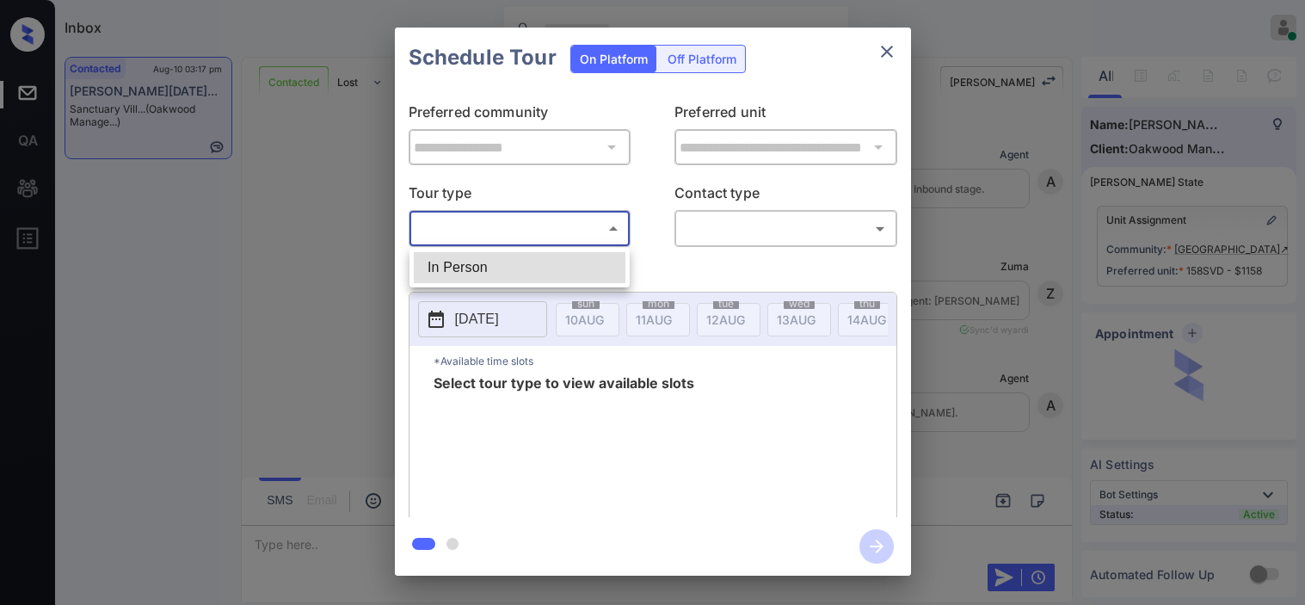
click at [483, 258] on li "In Person" at bounding box center [520, 267] width 212 height 31
type input "********"
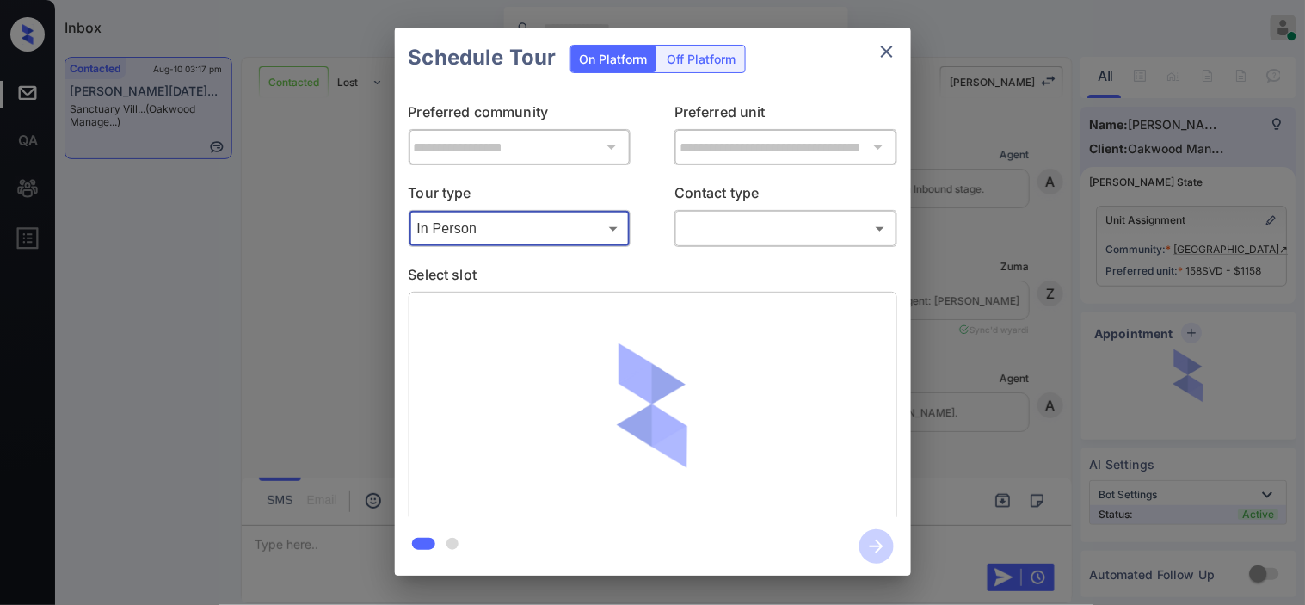
scroll to position [1237, 0]
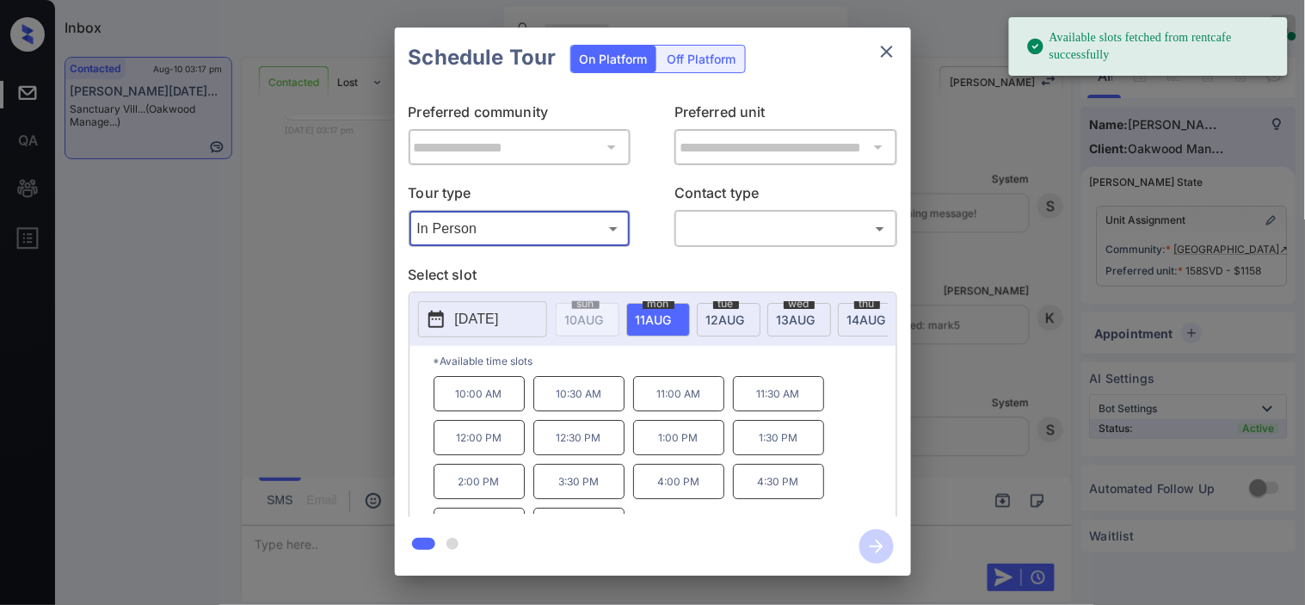
click at [477, 307] on button "[DATE]" at bounding box center [482, 319] width 129 height 36
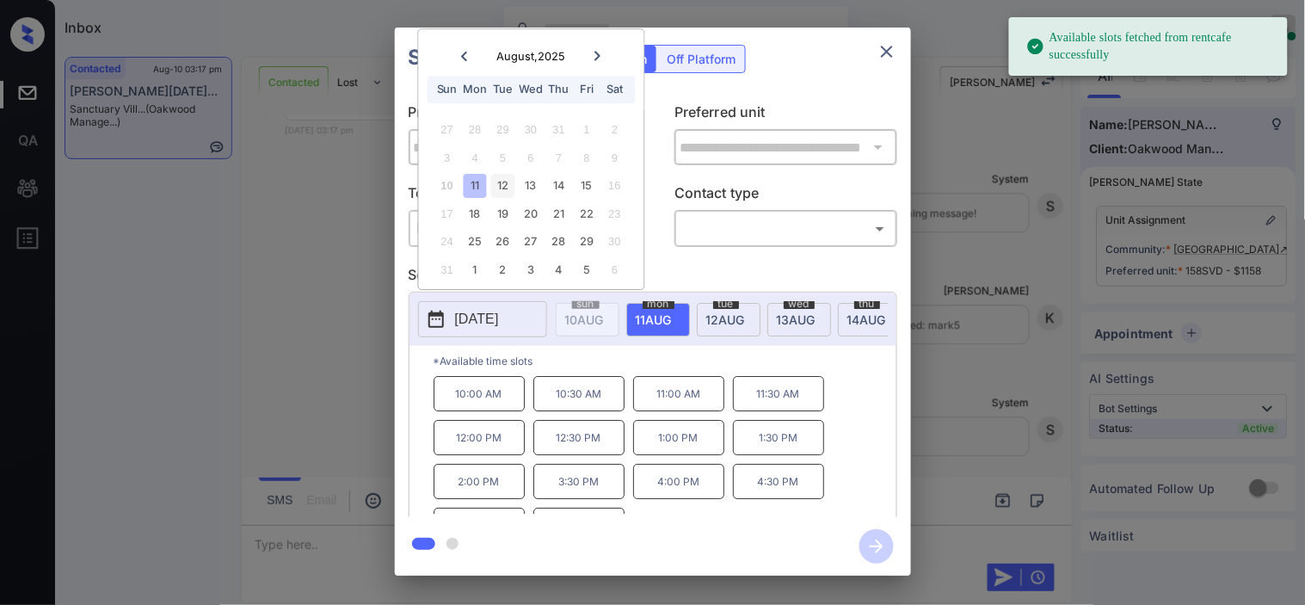
click at [503, 182] on div "12" at bounding box center [502, 186] width 23 height 23
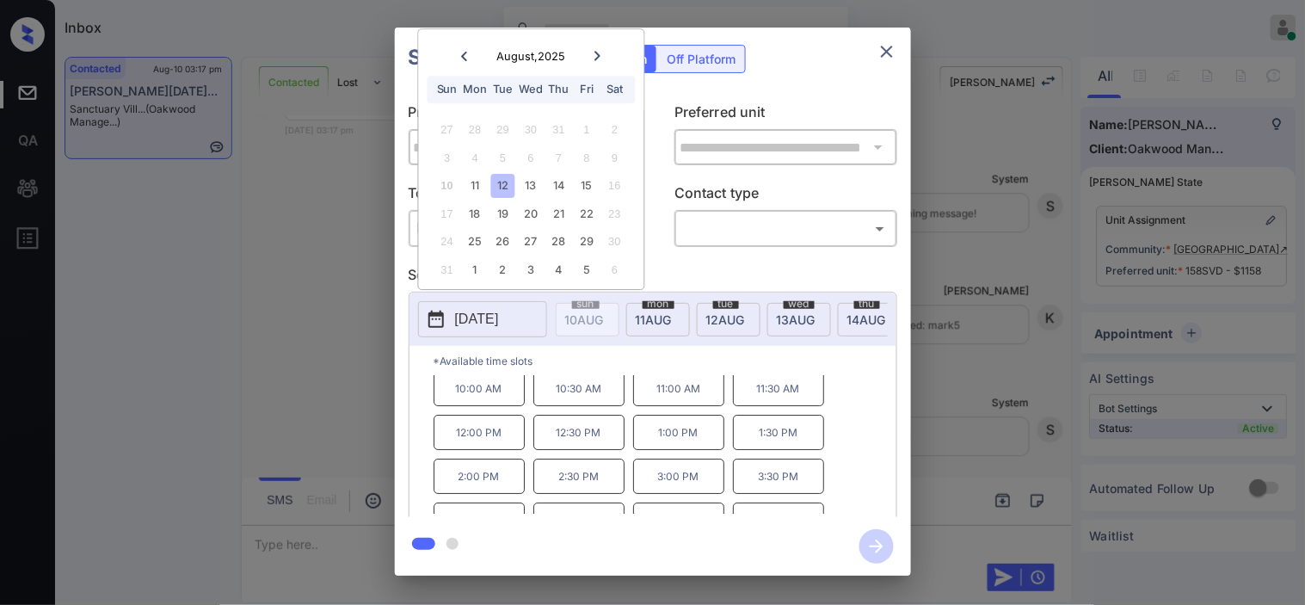
scroll to position [0, 0]
click at [889, 55] on icon "close" at bounding box center [887, 52] width 12 height 12
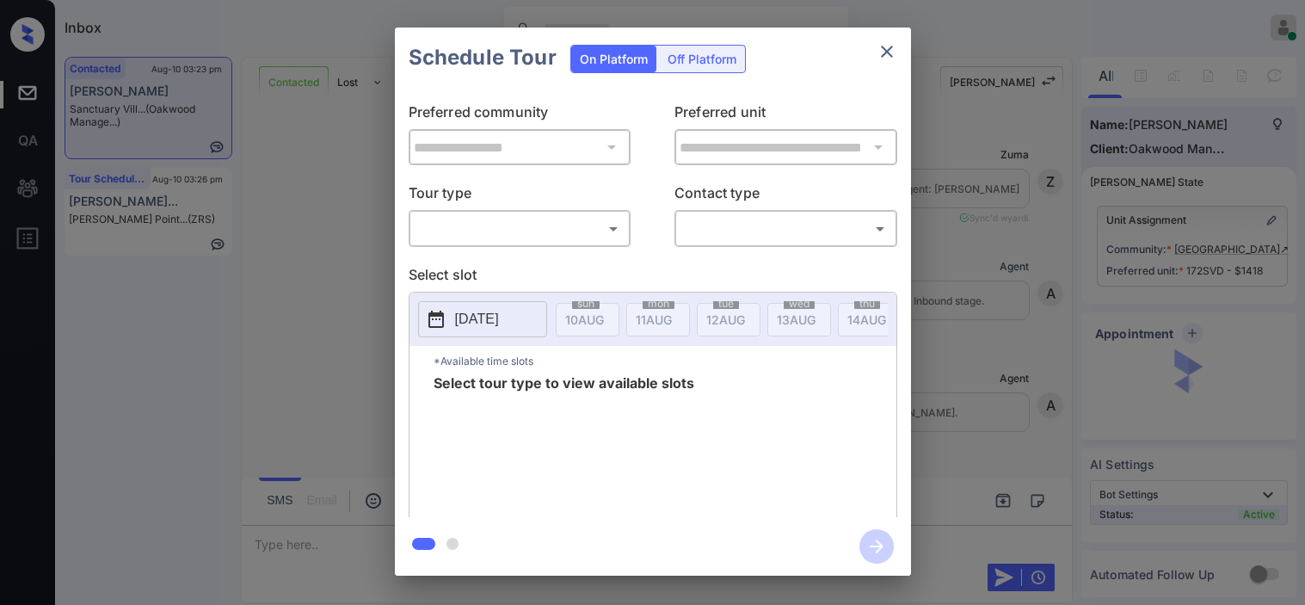
click at [470, 225] on body "Inbox [PERSON_NAME] Online Set yourself offline Set yourself on break Profile S…" at bounding box center [652, 302] width 1305 height 605
type input "********"
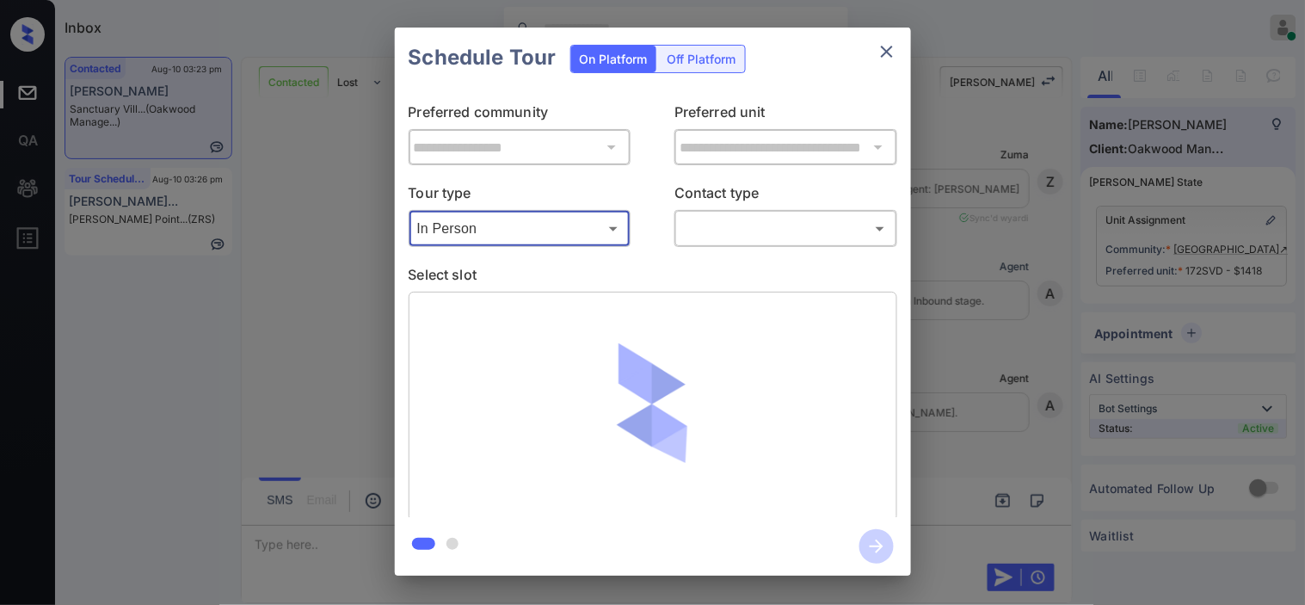
scroll to position [3363, 0]
click at [710, 235] on body "Inbox Kristine Capara Online Set yourself offline Set yourself on break Profile…" at bounding box center [652, 302] width 1305 height 605
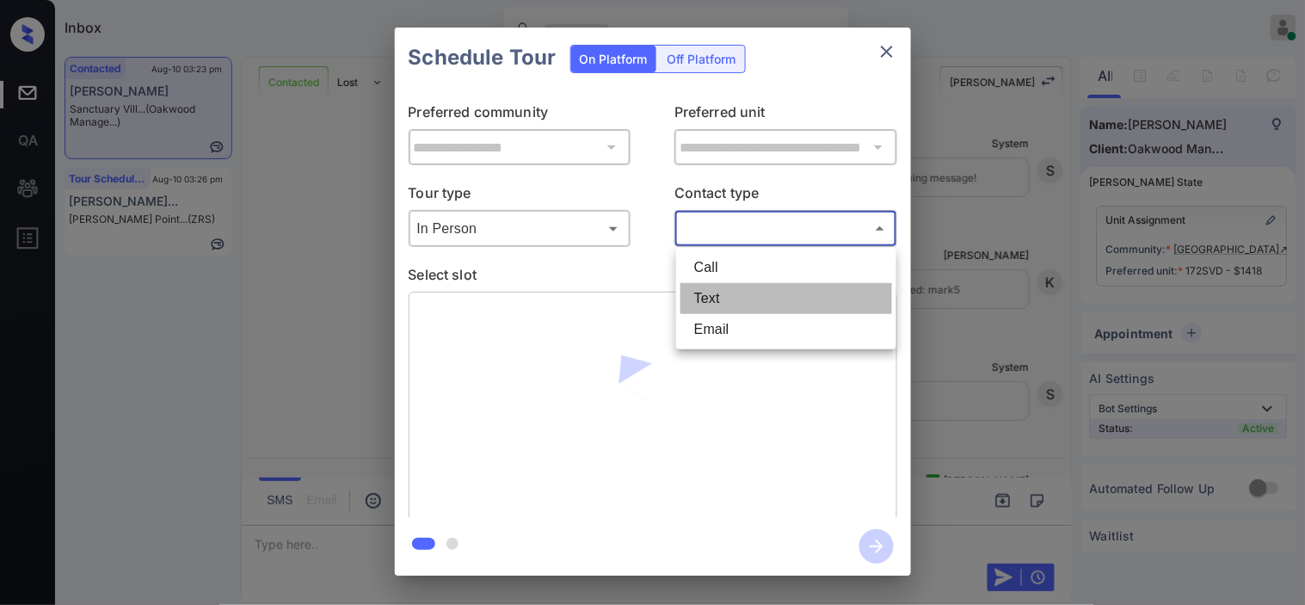
click at [714, 293] on li "Text" at bounding box center [786, 298] width 212 height 31
type input "****"
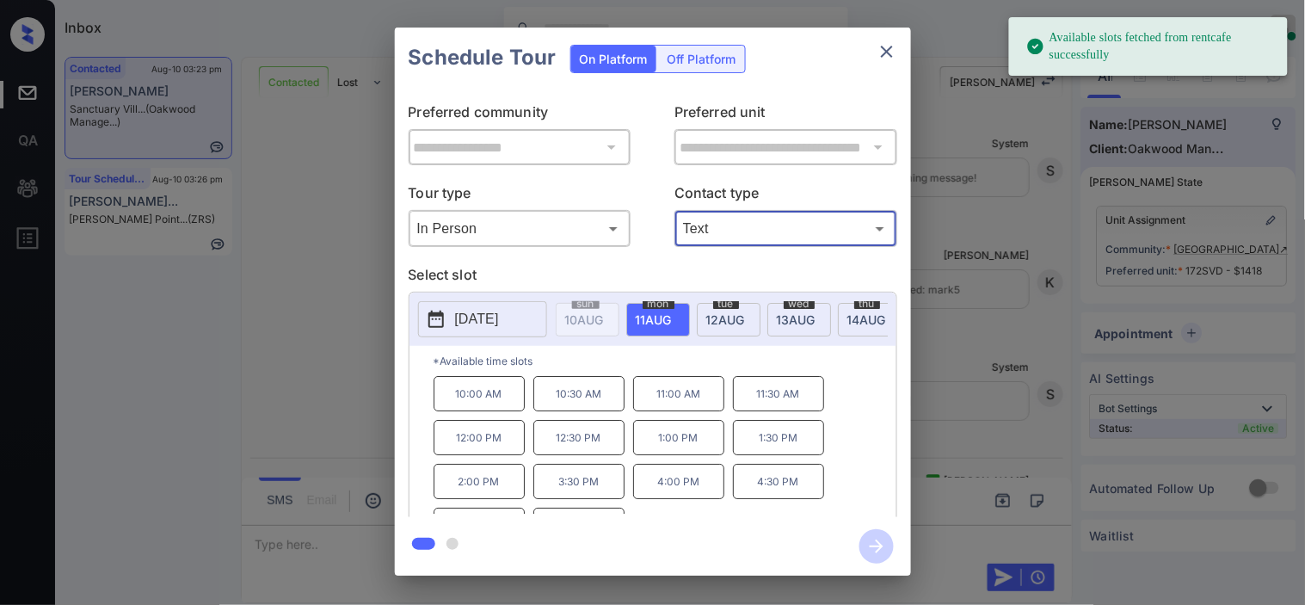
click at [443, 313] on icon at bounding box center [436, 319] width 21 height 21
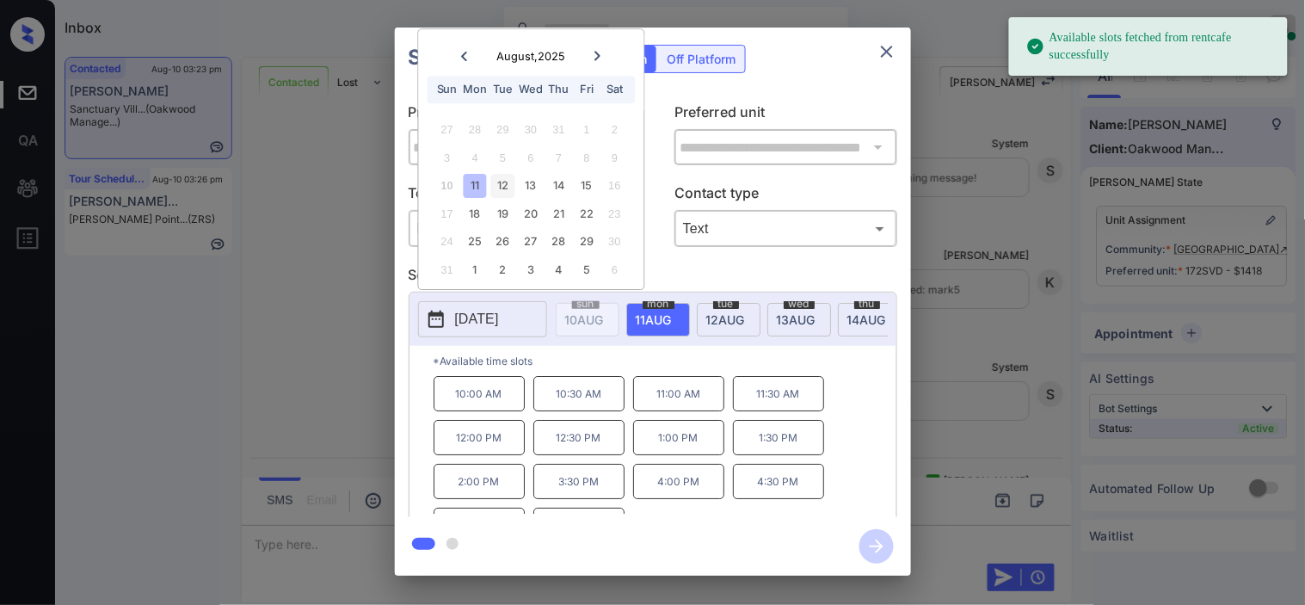
click at [501, 186] on div "12" at bounding box center [502, 186] width 23 height 23
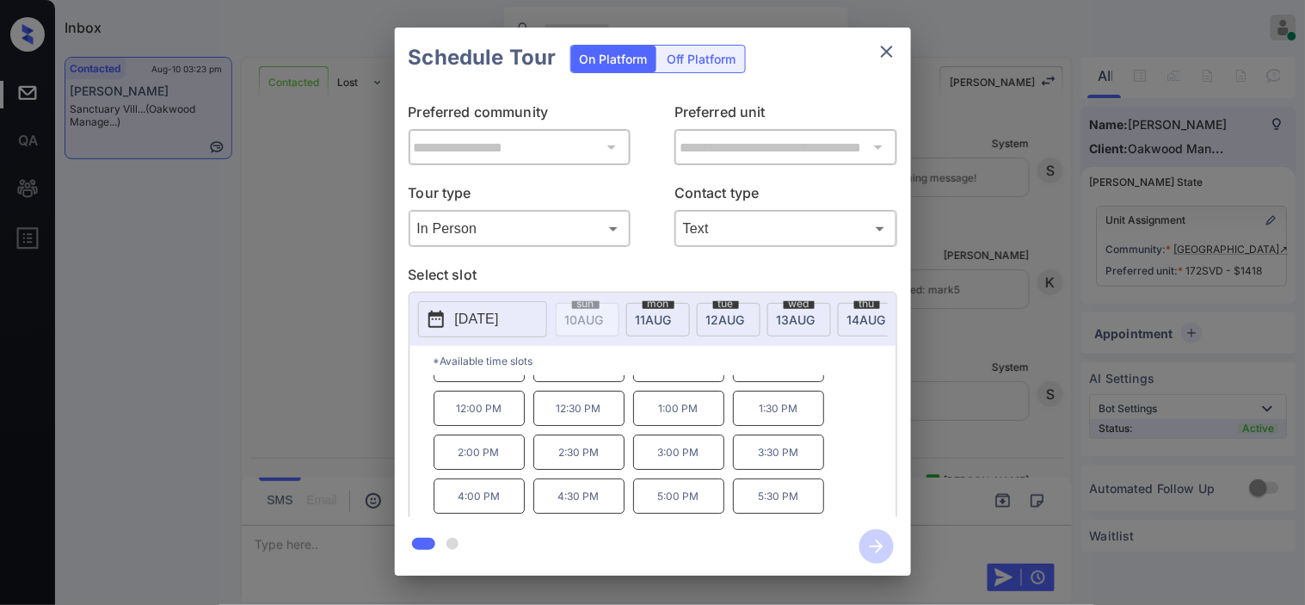
click at [578, 508] on p "4:30 PM" at bounding box center [578, 495] width 91 height 35
click at [877, 551] on icon "button" at bounding box center [877, 546] width 14 height 14
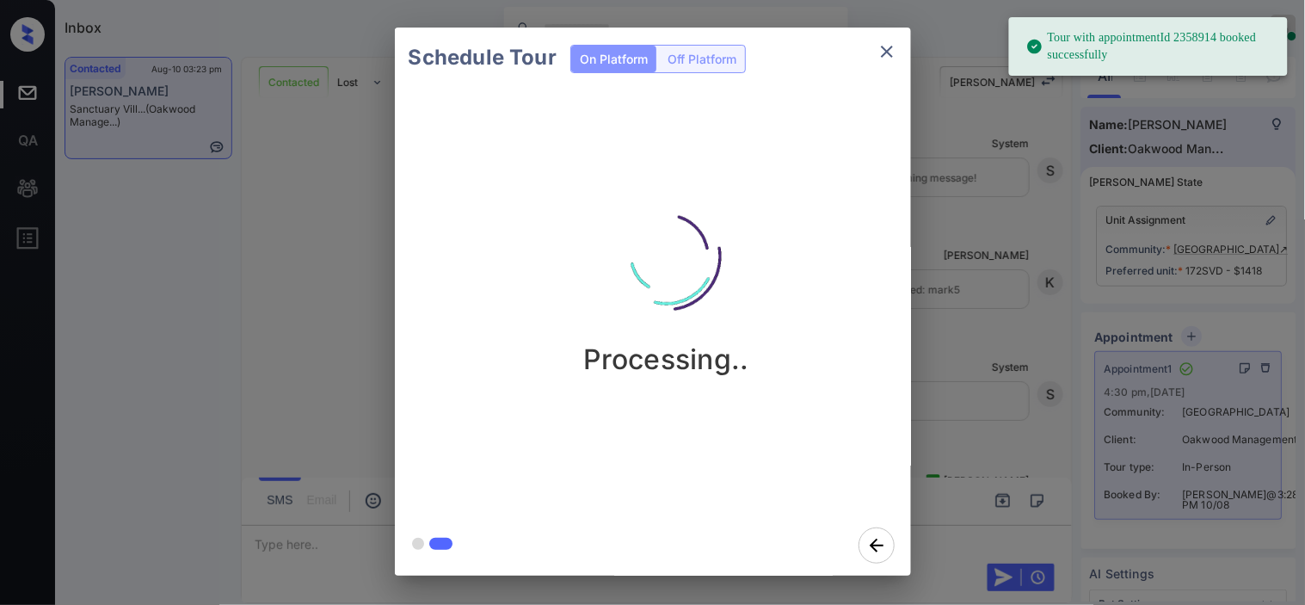
click at [1001, 348] on div "Schedule Tour On Platform Off Platform Processing.." at bounding box center [652, 301] width 1305 height 603
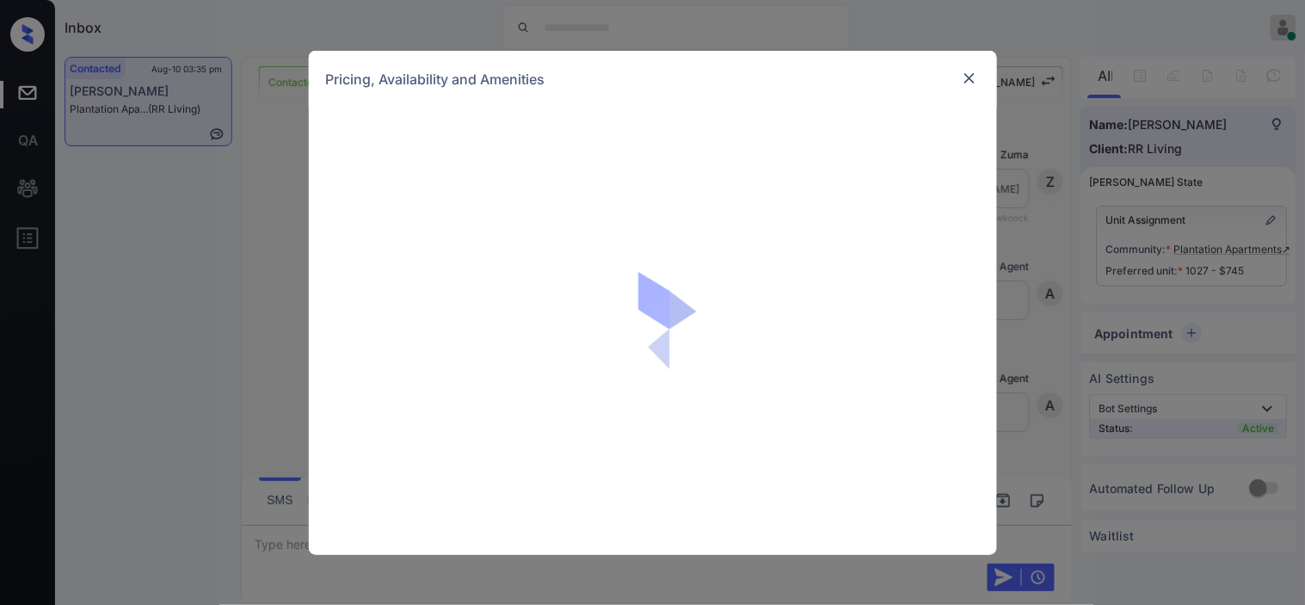
scroll to position [1327, 0]
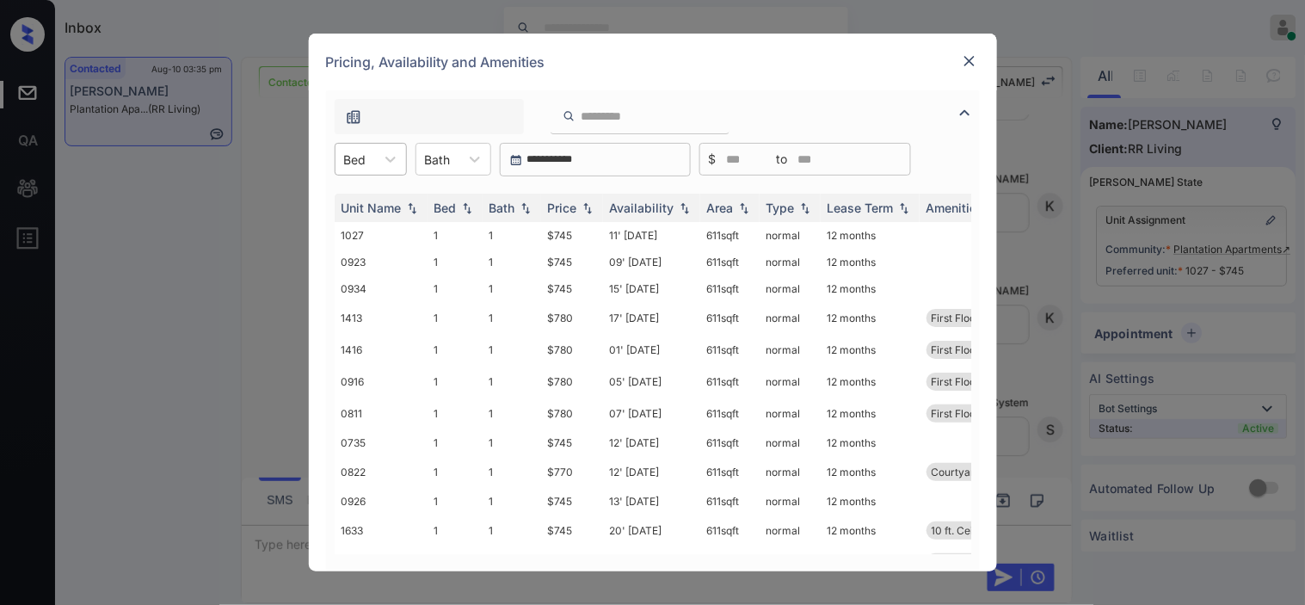
click at [373, 161] on div "Bed" at bounding box center [355, 159] width 40 height 25
click at [366, 204] on div "1" at bounding box center [371, 201] width 72 height 31
click at [575, 202] on div "Price" at bounding box center [562, 207] width 29 height 15
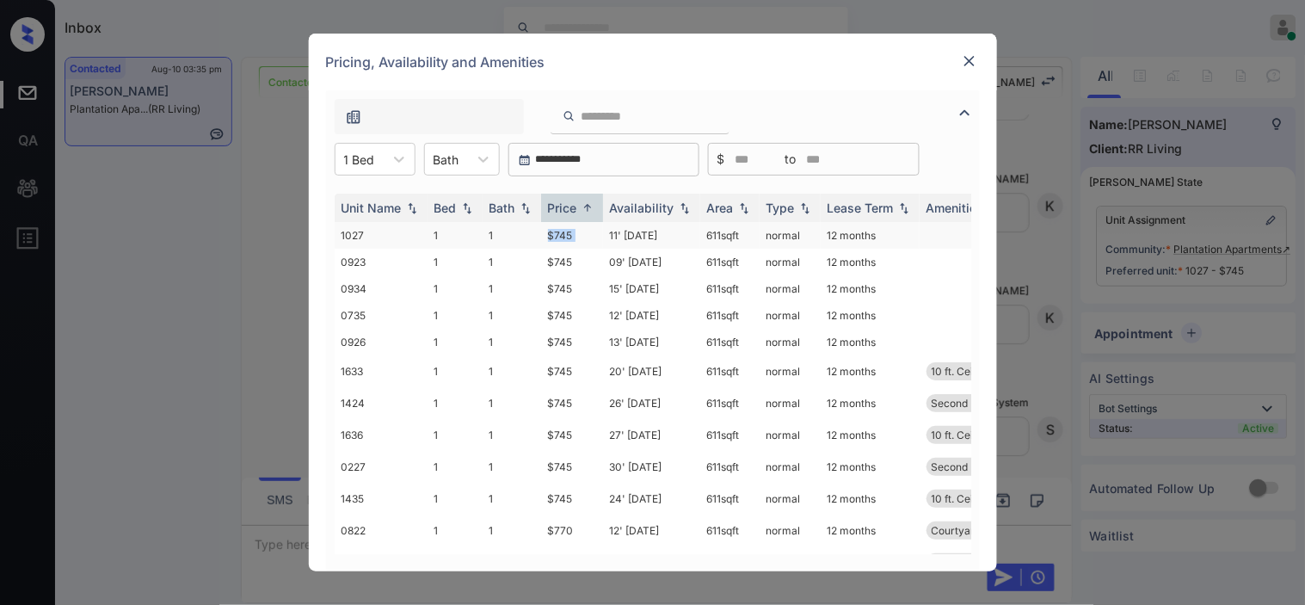
drag, startPoint x: 545, startPoint y: 229, endPoint x: 603, endPoint y: 229, distance: 57.6
click at [603, 229] on tr "1027 1 1 $745 11' Jun 25 611 sqft normal 12 months" at bounding box center [784, 235] width 899 height 27
copy td "$745"
click at [348, 152] on div at bounding box center [359, 160] width 31 height 18
drag, startPoint x: 354, startPoint y: 231, endPoint x: 591, endPoint y: 235, distance: 236.6
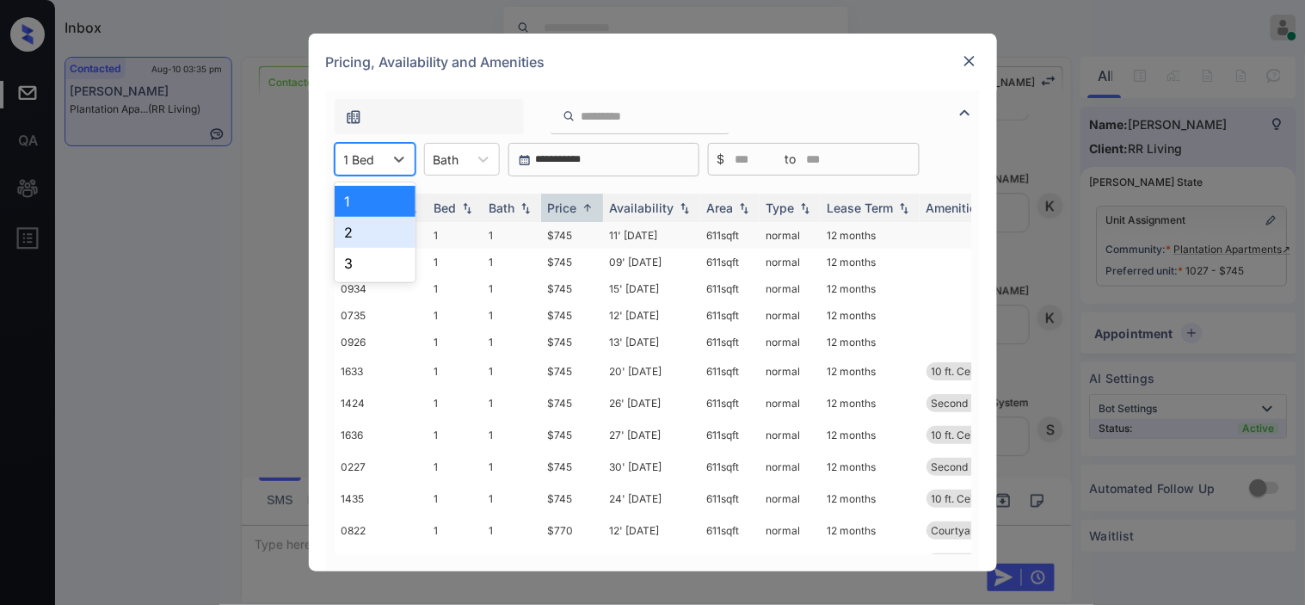
click at [354, 232] on div "2" at bounding box center [375, 232] width 81 height 31
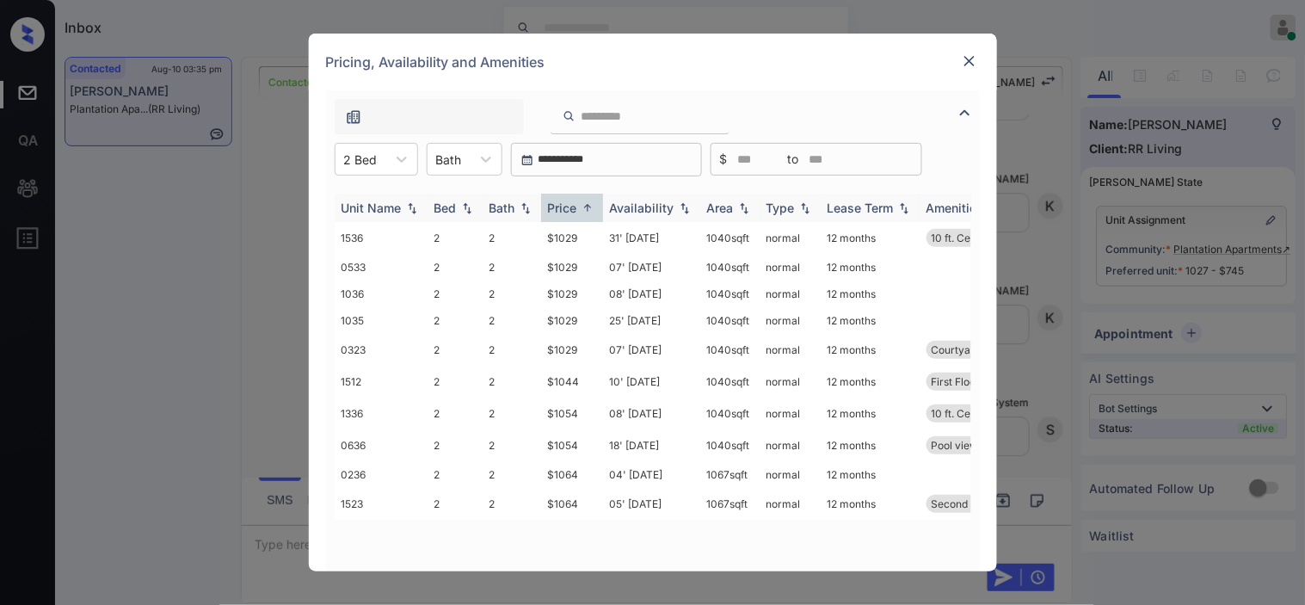
click at [585, 200] on div "Price" at bounding box center [572, 207] width 48 height 15
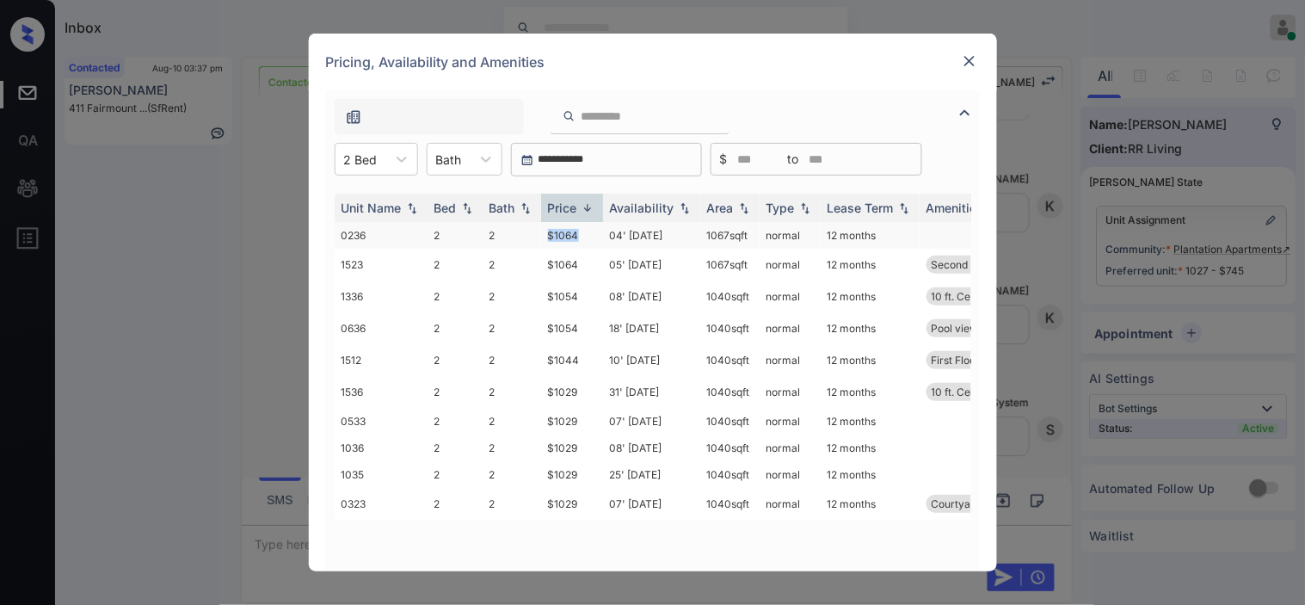
drag, startPoint x: 538, startPoint y: 233, endPoint x: 589, endPoint y: 236, distance: 50.8
click at [589, 236] on tr "0236 2 2 $1064 04' Jun 25 1067 sqft normal 12 months" at bounding box center [784, 235] width 899 height 27
copy tr "$1064"
click at [565, 228] on td "$1064" at bounding box center [572, 235] width 62 height 27
drag, startPoint x: 565, startPoint y: 228, endPoint x: 999, endPoint y: 5, distance: 487.4
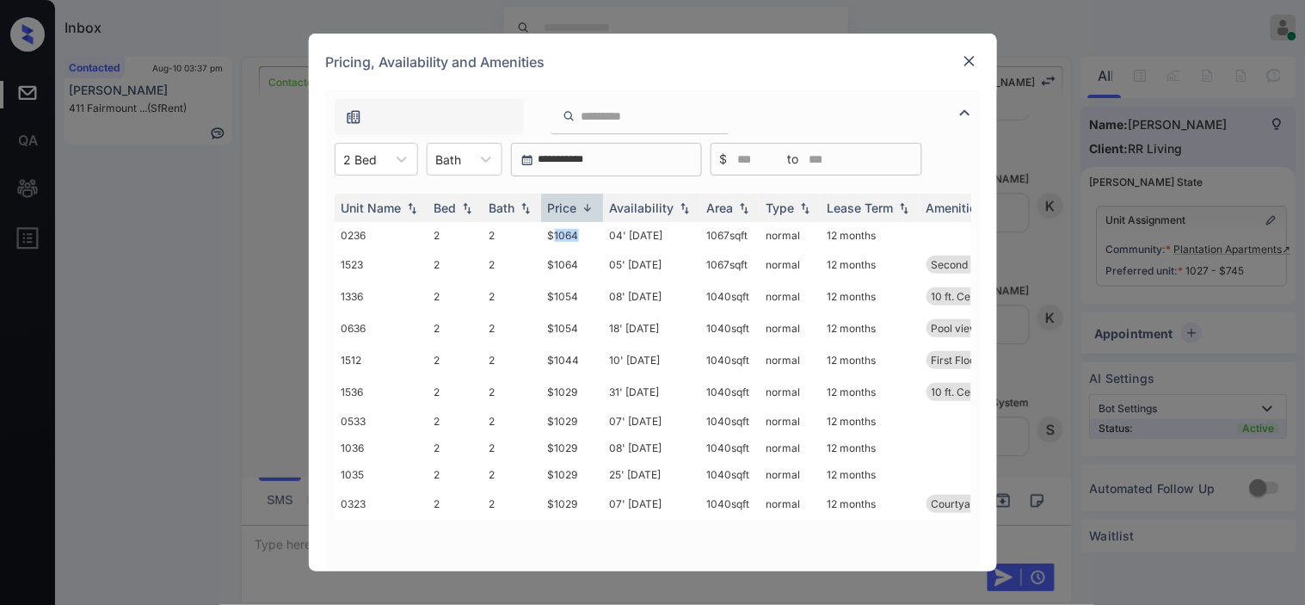
click at [579, 228] on td "$1064" at bounding box center [572, 235] width 62 height 27
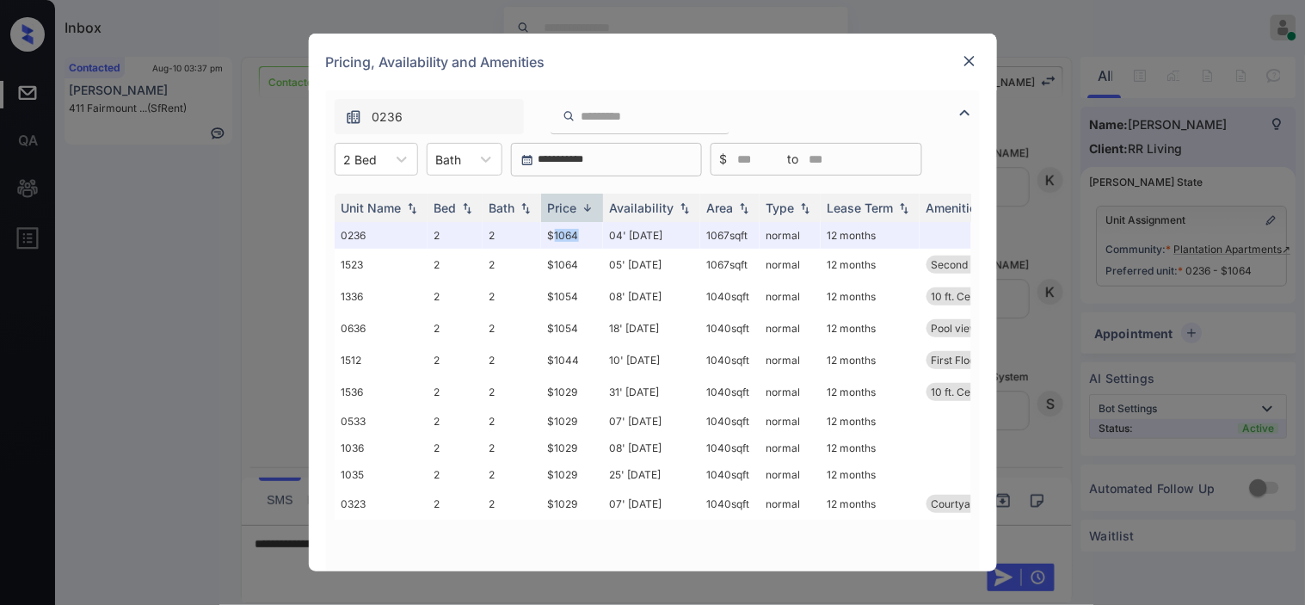
scroll to position [1439, 0]
click at [975, 55] on img at bounding box center [969, 60] width 17 height 17
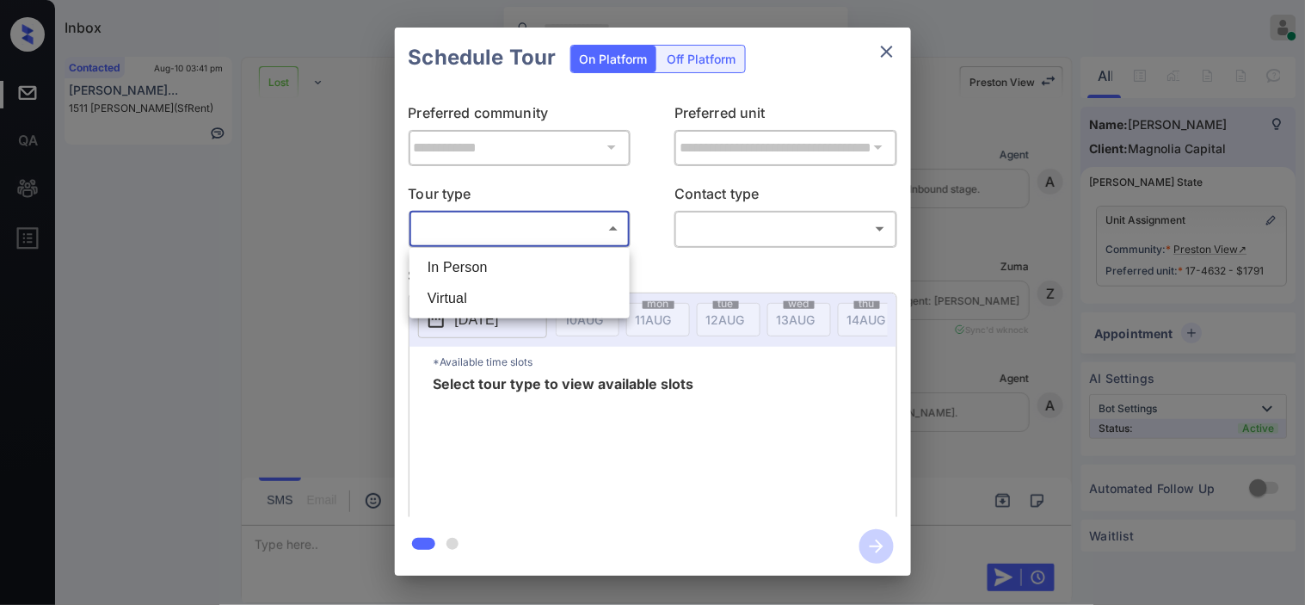
scroll to position [3032, 0]
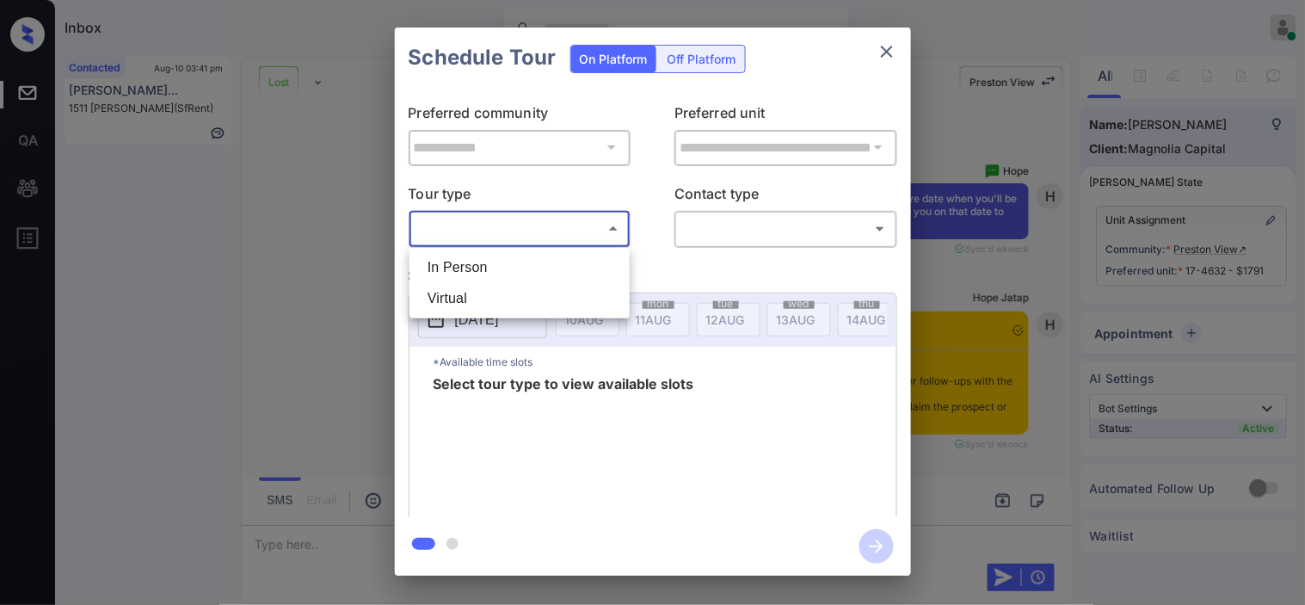
click at [487, 264] on li "In Person" at bounding box center [520, 267] width 212 height 31
type input "********"
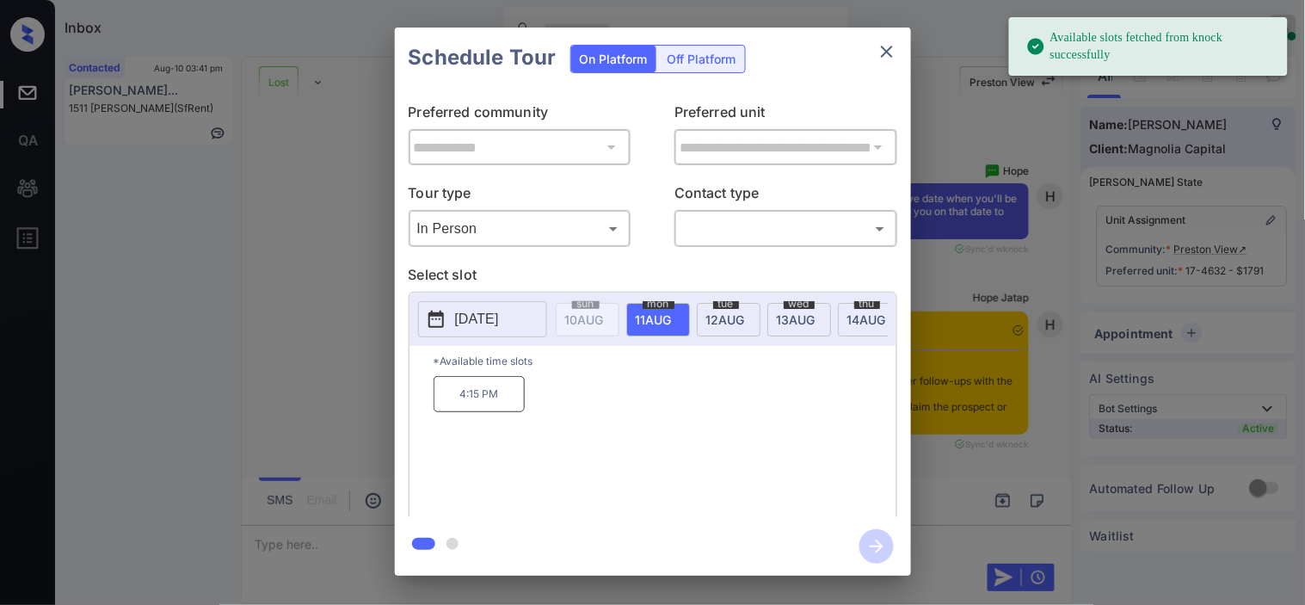
drag, startPoint x: 452, startPoint y: 320, endPoint x: 461, endPoint y: 306, distance: 16.2
click at [452, 319] on button "[DATE]" at bounding box center [482, 319] width 129 height 36
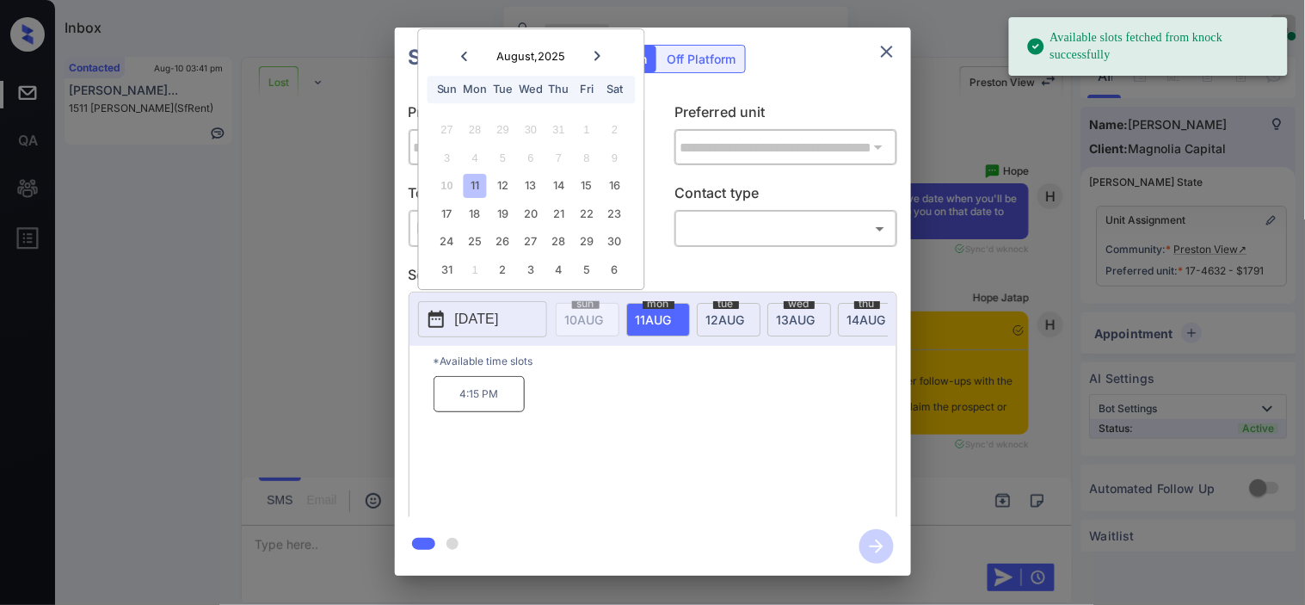
click at [518, 218] on div "17 18 19 20 21 22 23" at bounding box center [531, 214] width 214 height 28
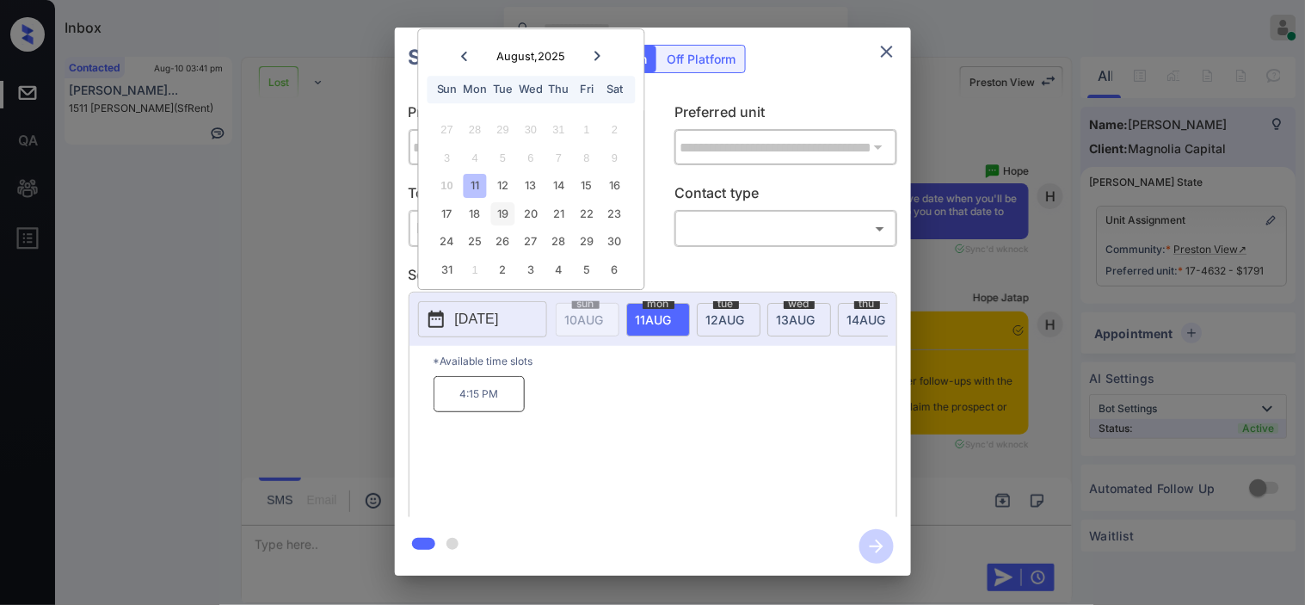
click at [495, 213] on div "19" at bounding box center [502, 213] width 23 height 23
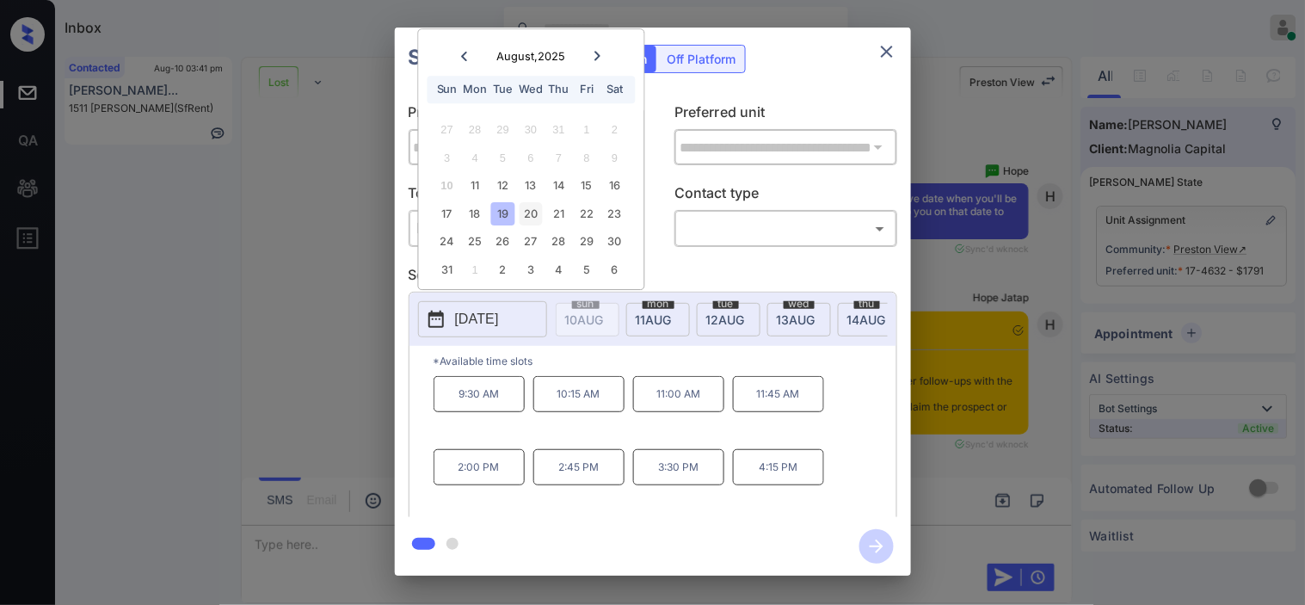
click at [520, 210] on div "20" at bounding box center [531, 213] width 23 height 23
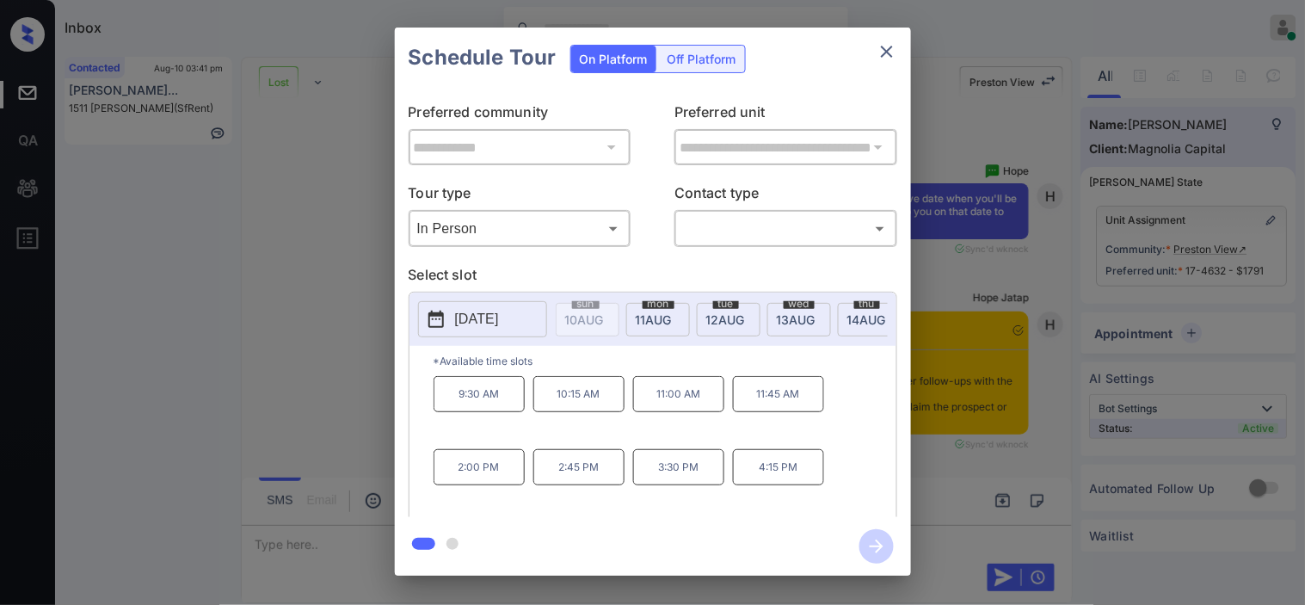
click at [260, 342] on div "**********" at bounding box center [652, 301] width 1305 height 603
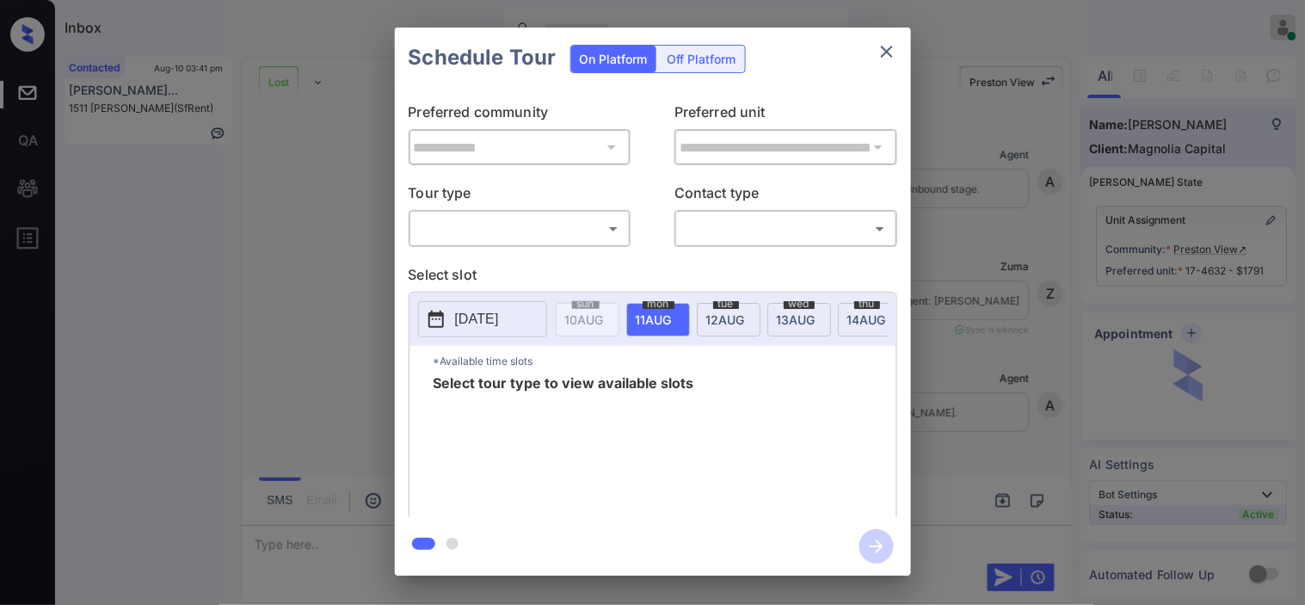
click at [521, 231] on body "Inbox [PERSON_NAME] Online Set yourself offline Set yourself on break Profile S…" at bounding box center [652, 302] width 1305 height 605
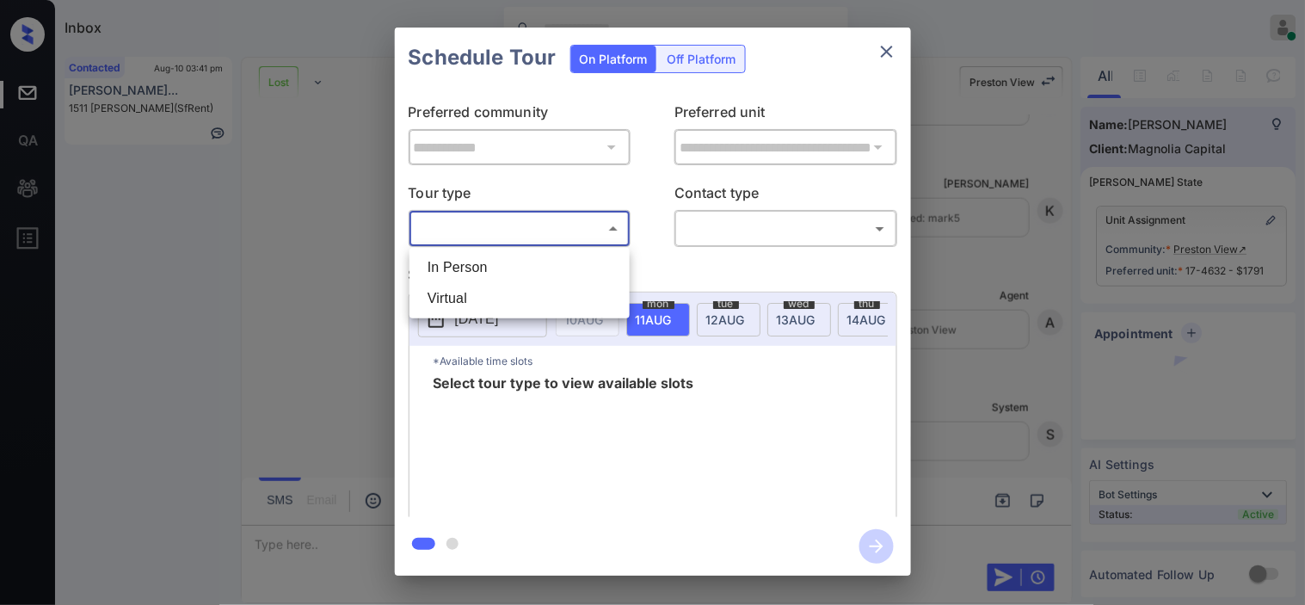
click at [523, 252] on li "In Person" at bounding box center [520, 267] width 212 height 31
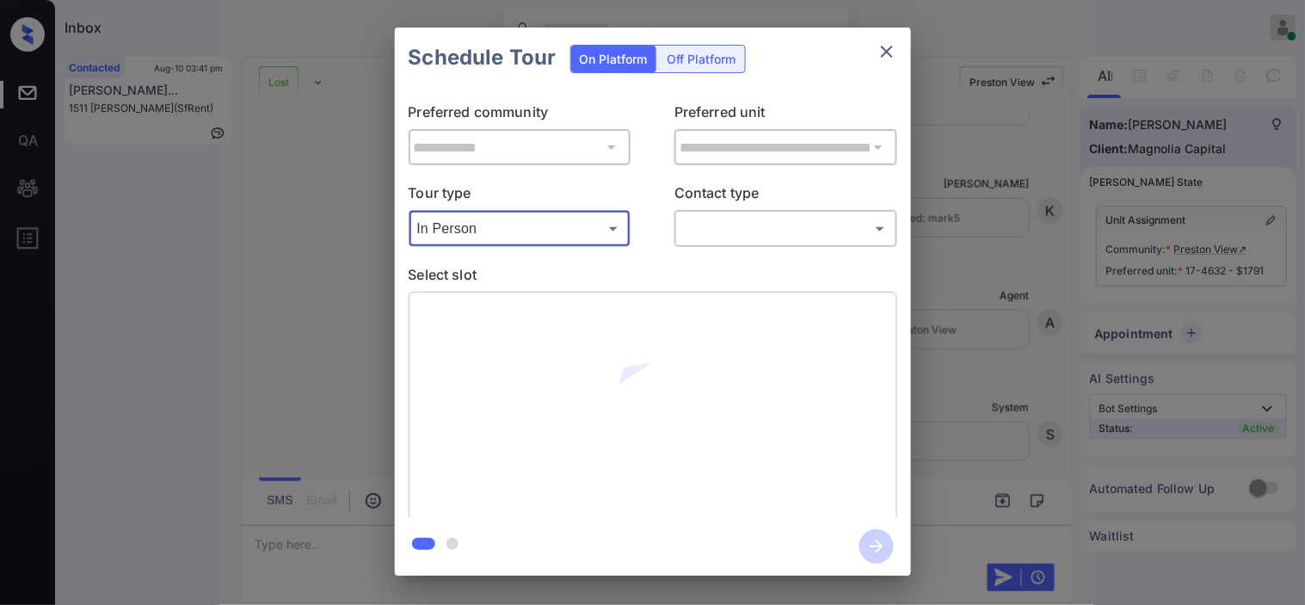
type input "********"
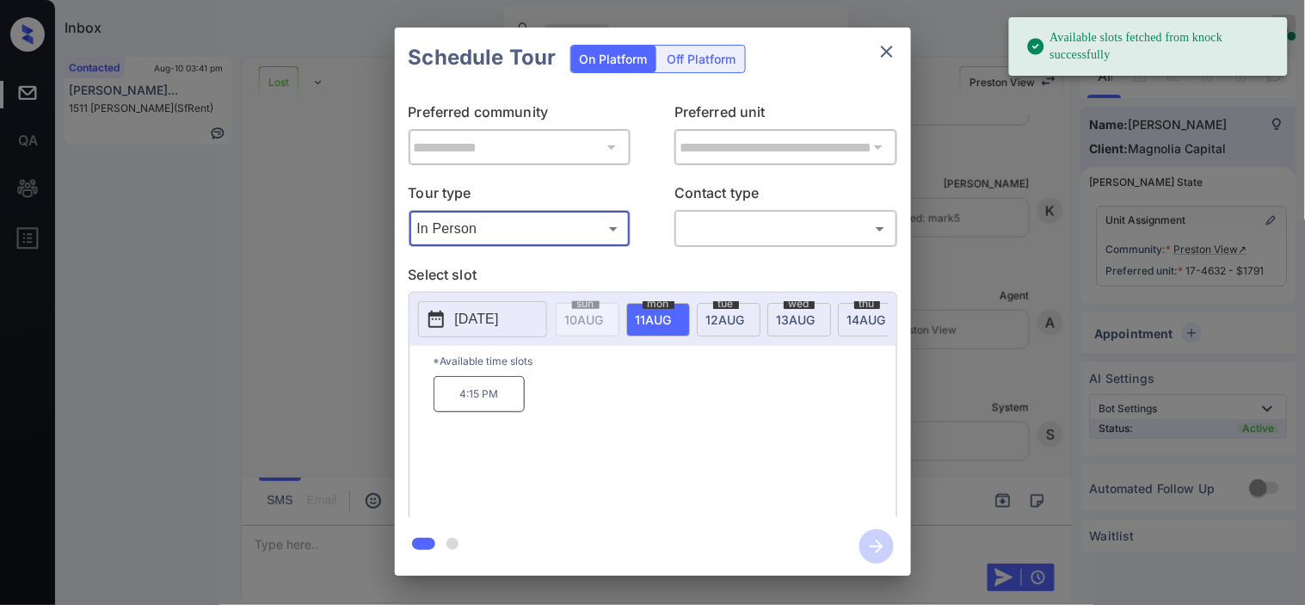
click at [468, 314] on p "[DATE]" at bounding box center [477, 319] width 44 height 21
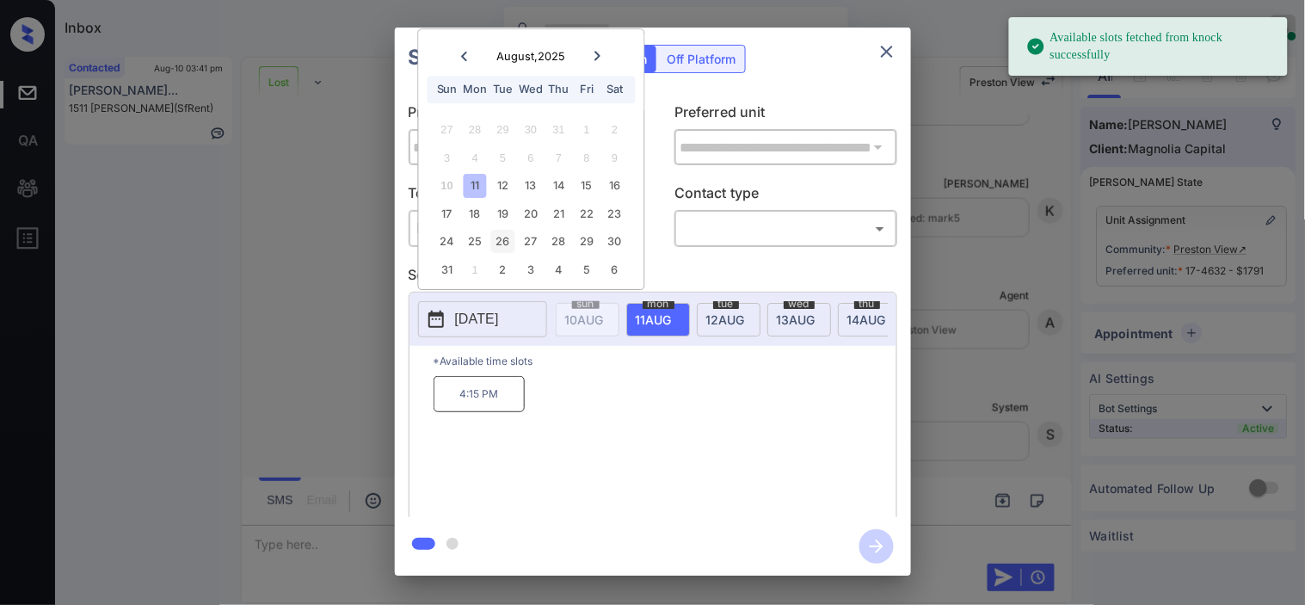
click at [500, 208] on div "19" at bounding box center [502, 213] width 23 height 23
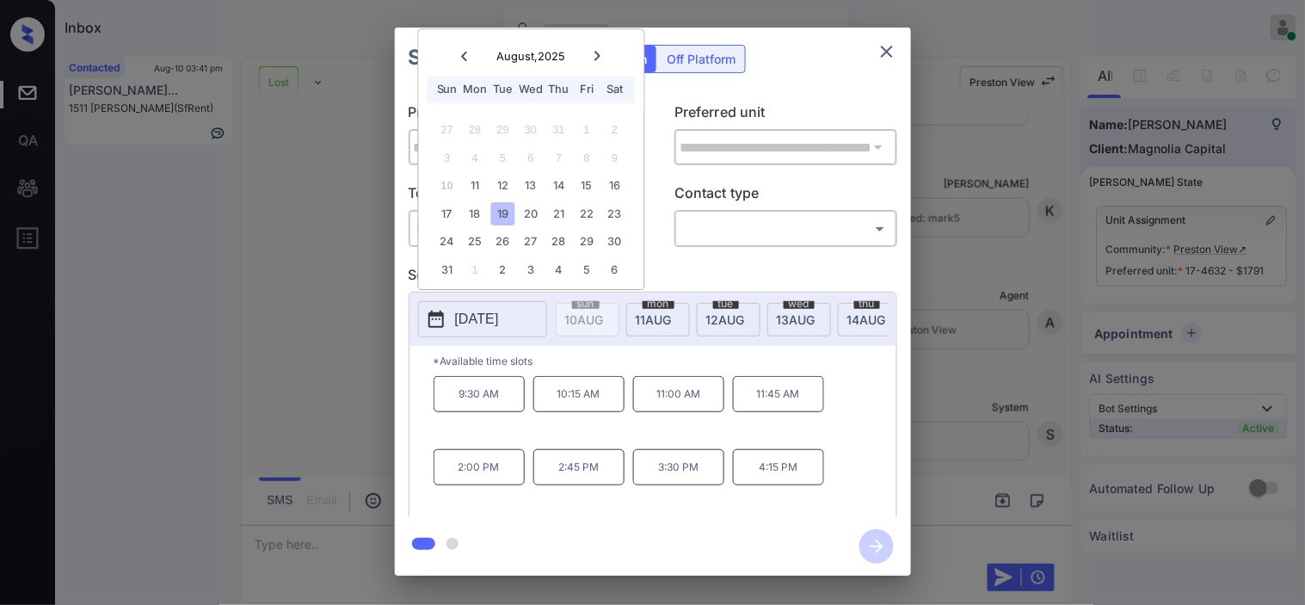
click at [295, 311] on div "**********" at bounding box center [652, 301] width 1305 height 603
